Goal: Information Seeking & Learning: Learn about a topic

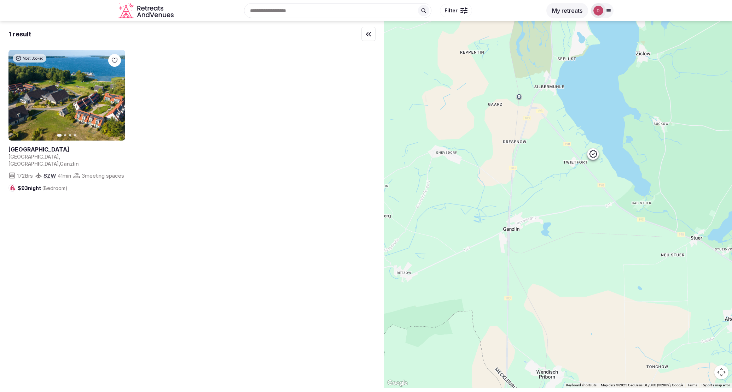
click at [123, 16] on icon "Retreats and Venues company logo" at bounding box center [146, 11] width 57 height 16
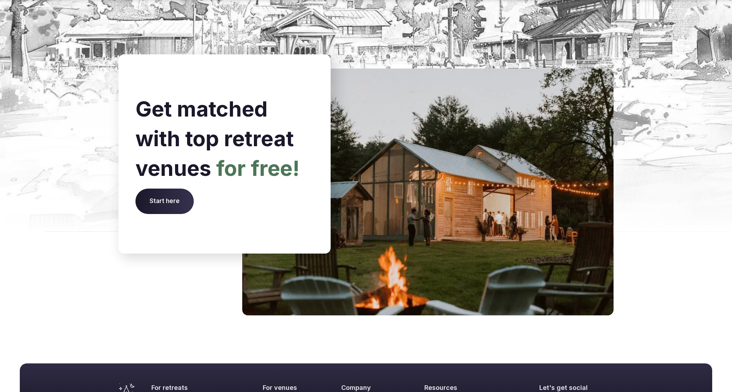
scroll to position [2843, 0]
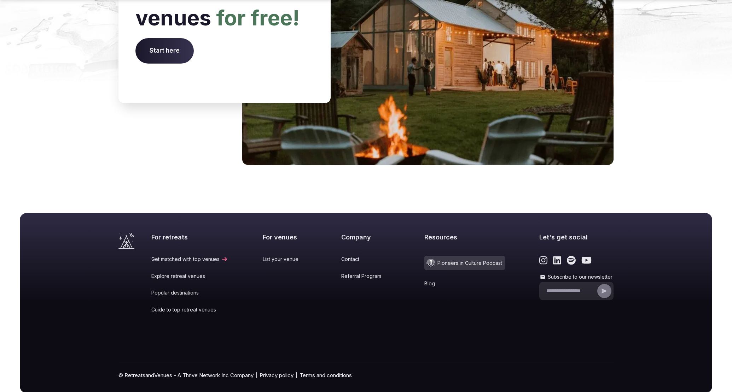
click at [425, 280] on link "Blog" at bounding box center [464, 283] width 81 height 7
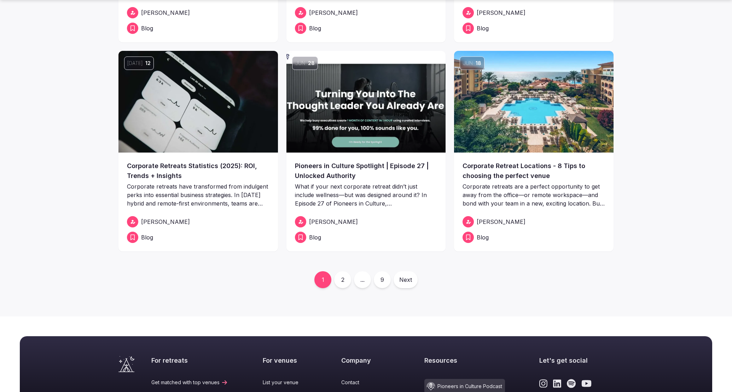
scroll to position [271, 0]
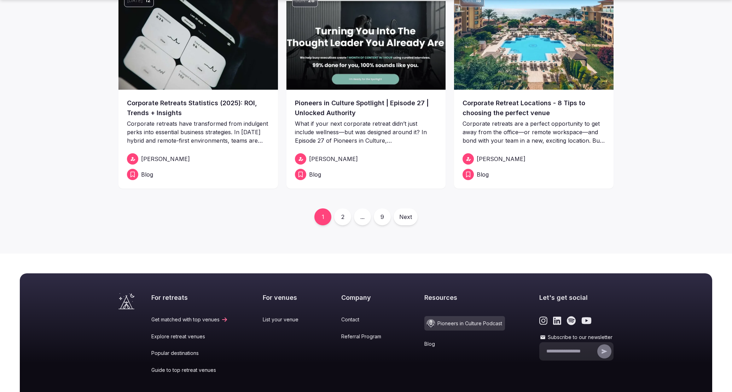
click at [348, 217] on link "2" at bounding box center [342, 217] width 17 height 17
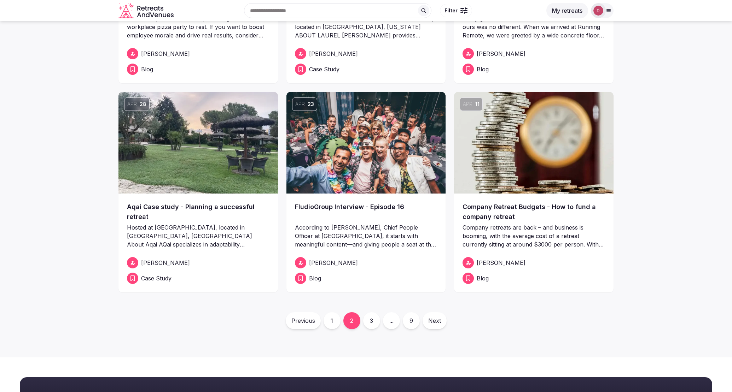
scroll to position [133, 0]
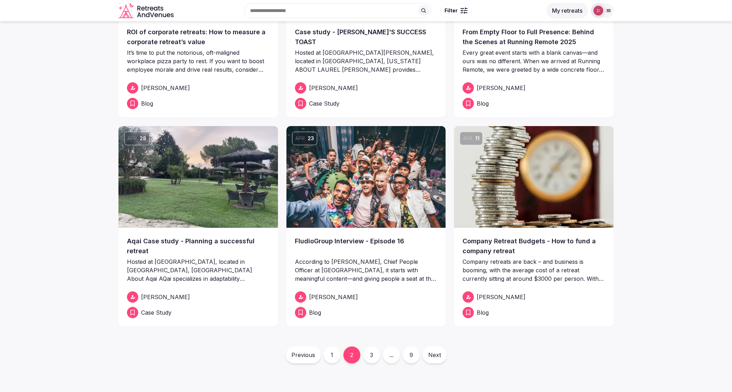
click at [321, 105] on span "Case Study" at bounding box center [324, 103] width 30 height 8
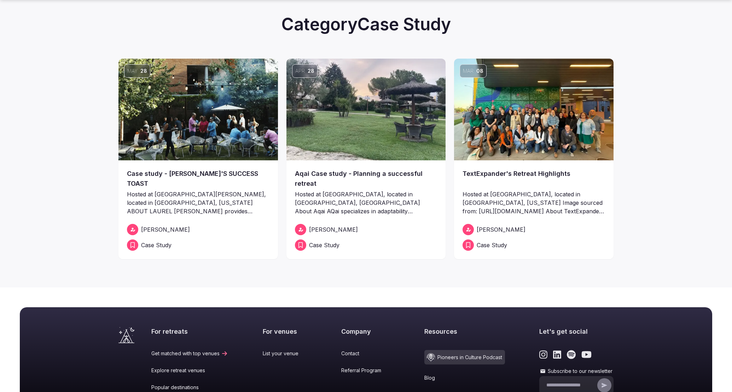
scroll to position [53, 0]
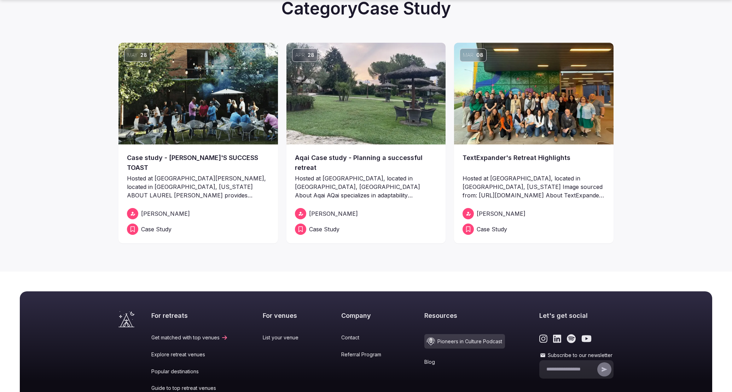
click at [238, 127] on img at bounding box center [197, 94] width 159 height 102
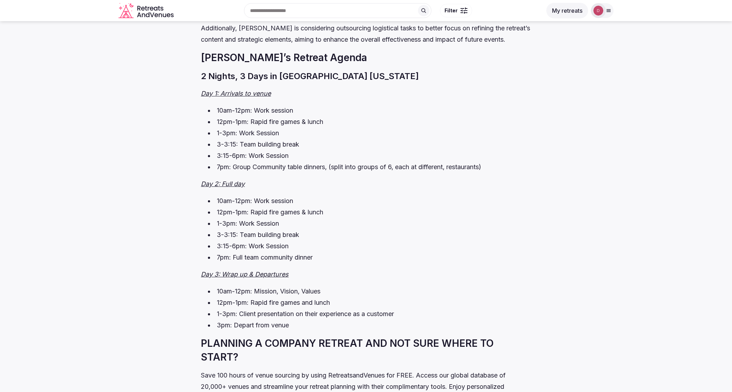
scroll to position [1726, 0]
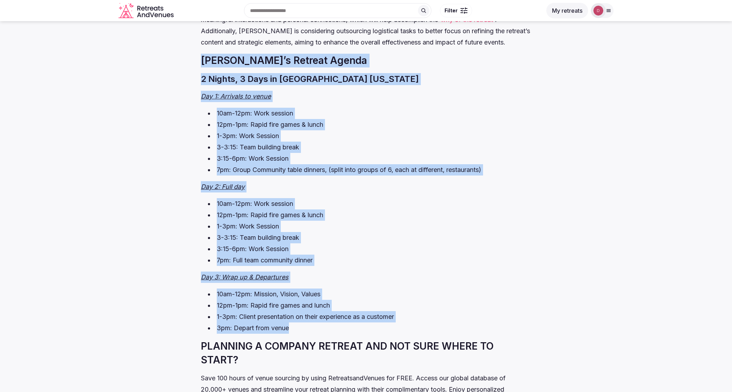
drag, startPoint x: 200, startPoint y: 48, endPoint x: 387, endPoint y: 314, distance: 325.6
copy div "[PERSON_NAME]’s Retreat Agenda 2 Nights, 3 Days in [GEOGRAPHIC_DATA] [US_STATE]…"
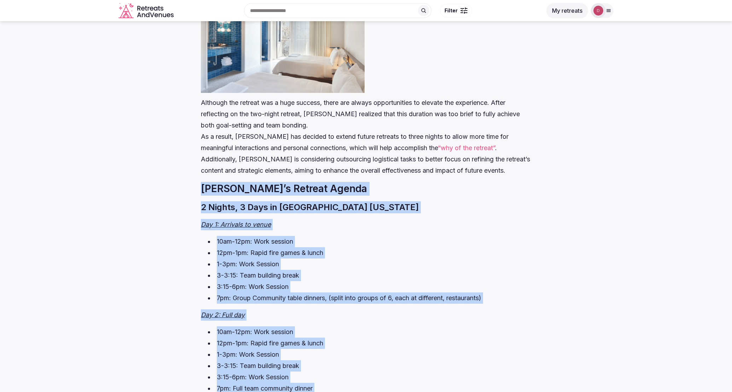
scroll to position [1598, 0]
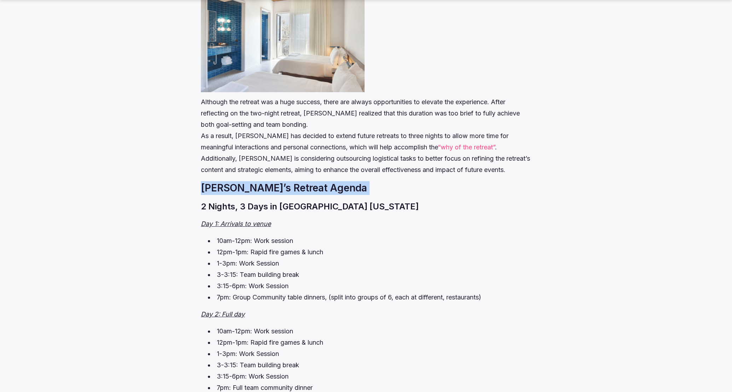
drag, startPoint x: 201, startPoint y: 175, endPoint x: 272, endPoint y: 187, distance: 72.5
